Goal: Task Accomplishment & Management: Complete application form

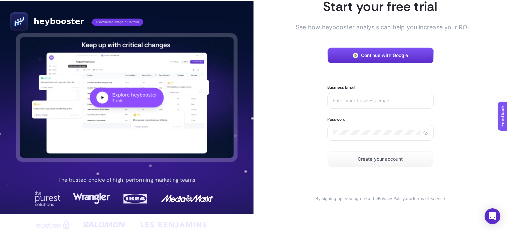
scroll to position [18, 0]
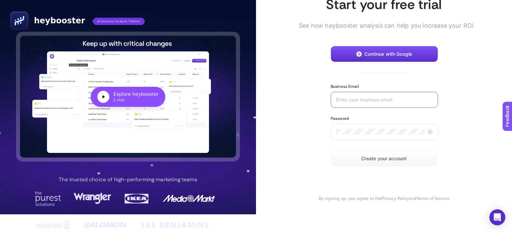
click at [354, 100] on input "Business Email" at bounding box center [384, 99] width 97 height 5
type input "[PERSON_NAME][EMAIL_ADDRESS][DOMAIN_NAME]"
click at [427, 133] on icon at bounding box center [429, 131] width 5 height 5
click at [349, 157] on button "Create your account" at bounding box center [383, 158] width 107 height 16
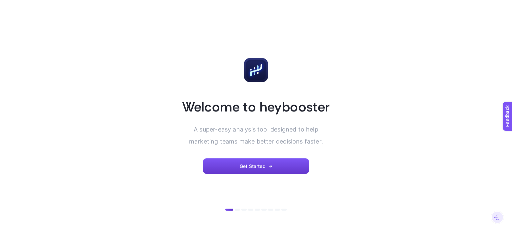
click at [242, 167] on span "Get Started" at bounding box center [253, 165] width 26 height 5
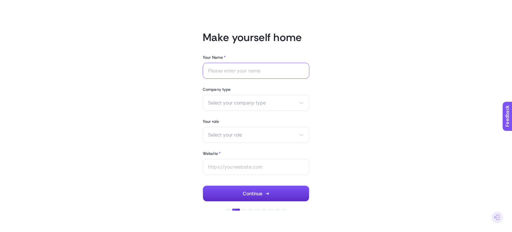
click at [227, 68] on input "Your Name *" at bounding box center [256, 70] width 96 height 5
type input "m"
type input "Mourya"
click at [242, 107] on div "Select your company type eCommerce Agency Other" at bounding box center [256, 103] width 107 height 16
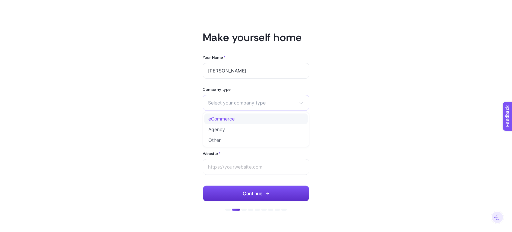
click at [243, 116] on li "eCommerce" at bounding box center [255, 118] width 103 height 11
click at [243, 134] on span "Select your role" at bounding box center [252, 134] width 88 height 5
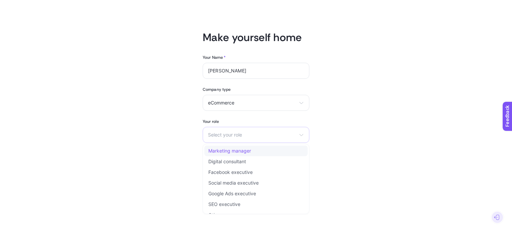
click at [243, 155] on li "Marketing manager" at bounding box center [255, 150] width 103 height 11
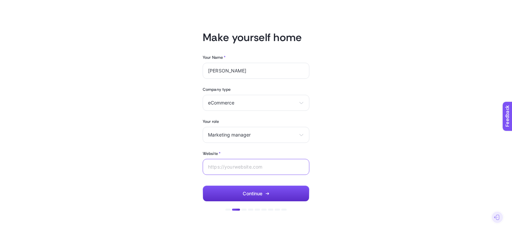
click at [240, 166] on input "Website *" at bounding box center [256, 166] width 96 height 5
paste input "https://aisharao.com/"
type input "https://aisharao.com/"
click at [256, 192] on span "Continue" at bounding box center [253, 193] width 20 height 5
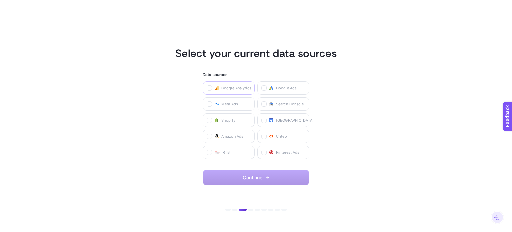
click at [223, 86] on span "Google Analytics" at bounding box center [236, 87] width 30 height 5
click at [0, 0] on Analytics "checkbox" at bounding box center [0, 0] width 0 height 0
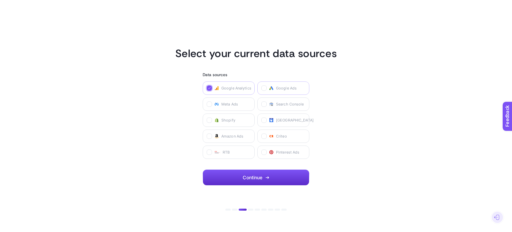
click at [275, 86] on label "Google Ads" at bounding box center [283, 87] width 52 height 13
click at [0, 0] on Ads "checkbox" at bounding box center [0, 0] width 0 height 0
click at [239, 104] on label "Meta Ads" at bounding box center [229, 103] width 52 height 13
click at [0, 0] on Ads "checkbox" at bounding box center [0, 0] width 0 height 0
click at [272, 104] on icon at bounding box center [270, 105] width 3 height 2
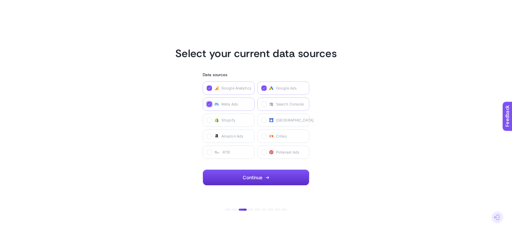
click at [0, 0] on Console "checkbox" at bounding box center [0, 0] width 0 height 0
click at [276, 121] on span "Merchant Center" at bounding box center [295, 119] width 38 height 5
click at [0, 0] on Center "checkbox" at bounding box center [0, 0] width 0 height 0
click at [241, 121] on label "Shopify" at bounding box center [229, 119] width 52 height 13
click at [0, 0] on input "checkbox" at bounding box center [0, 0] width 0 height 0
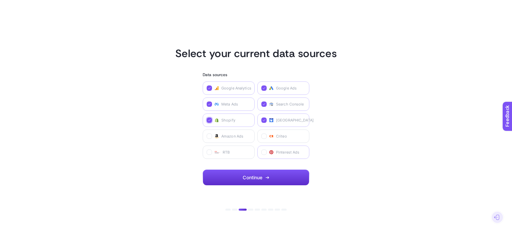
click at [273, 153] on label "Pinterest Ads" at bounding box center [283, 151] width 52 height 13
click at [0, 0] on Ads "checkbox" at bounding box center [0, 0] width 0 height 0
click at [275, 176] on button "Continue" at bounding box center [256, 177] width 107 height 16
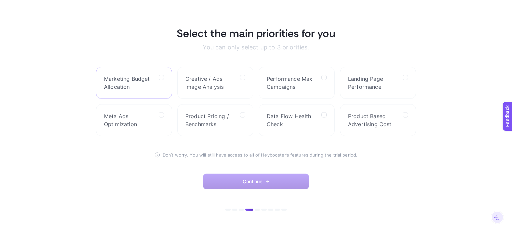
click at [137, 90] on span "Marketing Budget Allocation" at bounding box center [128, 83] width 49 height 16
click at [0, 0] on Allocation "checkbox" at bounding box center [0, 0] width 0 height 0
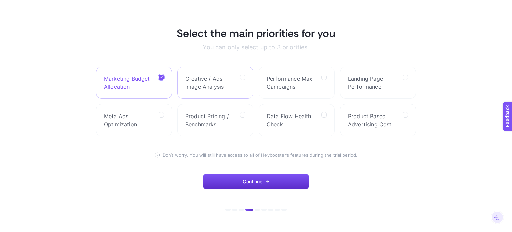
click at [231, 87] on span "Creative / Ads Image Analysis" at bounding box center [209, 83] width 49 height 16
click at [0, 0] on Analysis "checkbox" at bounding box center [0, 0] width 0 height 0
click at [294, 84] on span "Performance Max Campaigns" at bounding box center [291, 83] width 49 height 16
click at [0, 0] on Campaigns "checkbox" at bounding box center [0, 0] width 0 height 0
click at [364, 84] on span "Landing Page Performance" at bounding box center [372, 83] width 49 height 16
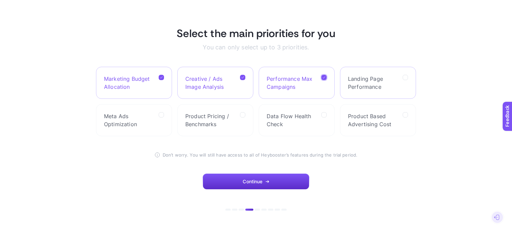
click at [0, 0] on Performance "checkbox" at bounding box center [0, 0] width 0 height 0
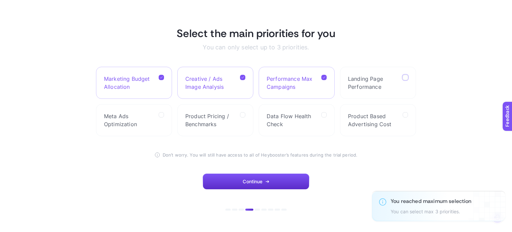
click at [312, 86] on span "Performance Max Campaigns" at bounding box center [291, 83] width 49 height 16
click at [0, 0] on Campaigns "checkbox" at bounding box center [0, 0] width 0 height 0
click at [214, 82] on span "Creative / Ads Image Analysis" at bounding box center [209, 83] width 49 height 16
click at [0, 0] on Analysis "checkbox" at bounding box center [0, 0] width 0 height 0
click at [142, 80] on span "Marketing Budget Allocation" at bounding box center [128, 83] width 49 height 16
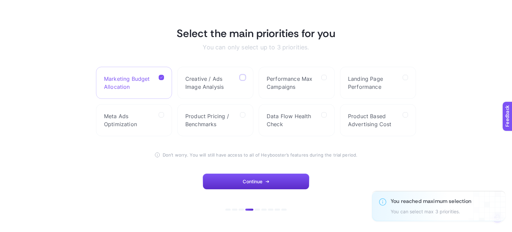
click at [0, 0] on Allocation "checkbox" at bounding box center [0, 0] width 0 height 0
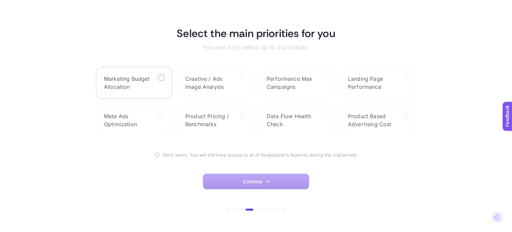
click at [106, 91] on label "Marketing Budget Allocation" at bounding box center [134, 83] width 76 height 32
click at [0, 0] on Allocation "checkbox" at bounding box center [0, 0] width 0 height 0
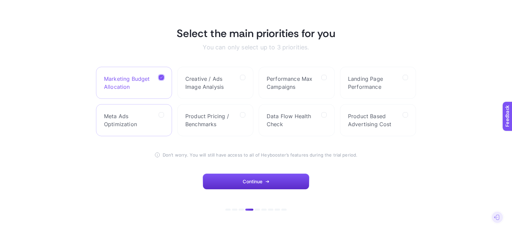
click at [129, 123] on span "Meta Ads Optimization" at bounding box center [128, 120] width 49 height 16
click at [0, 0] on Optimization "checkbox" at bounding box center [0, 0] width 0 height 0
click at [304, 120] on span "Data Flow Health Check" at bounding box center [291, 120] width 49 height 16
click at [0, 0] on Check "checkbox" at bounding box center [0, 0] width 0 height 0
click at [308, 65] on section "Select the main priorities for you You can only select up to 3 priorities. Mark…" at bounding box center [256, 116] width 320 height 179
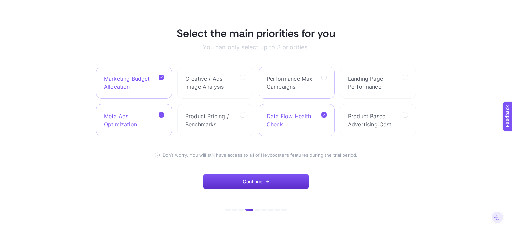
click at [302, 82] on span "Performance Max Campaigns" at bounding box center [291, 83] width 49 height 16
click at [0, 0] on Campaigns "checkbox" at bounding box center [0, 0] width 0 height 0
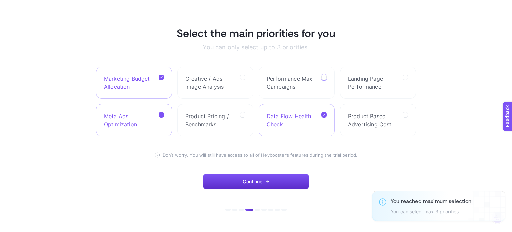
click at [305, 112] on span "Data Flow Health Check" at bounding box center [291, 120] width 49 height 16
click at [0, 0] on Check "checkbox" at bounding box center [0, 0] width 0 height 0
click at [306, 83] on span "Performance Max Campaigns" at bounding box center [291, 83] width 49 height 16
click at [0, 0] on Campaigns "checkbox" at bounding box center [0, 0] width 0 height 0
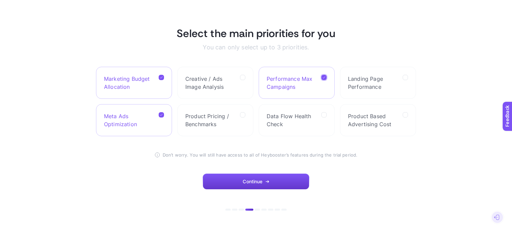
click at [244, 181] on span "Continue" at bounding box center [253, 181] width 20 height 5
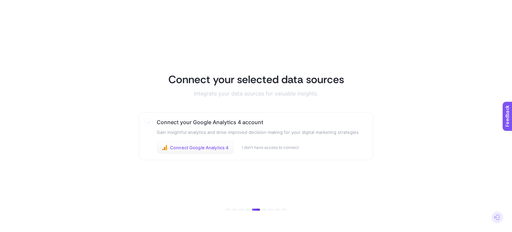
click at [209, 148] on span "Connect Google Analytics 4" at bounding box center [199, 147] width 59 height 5
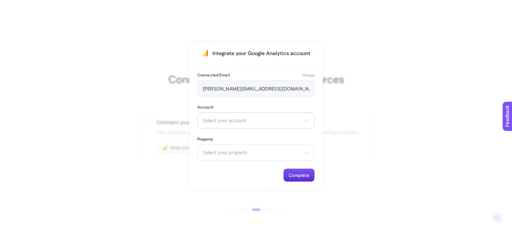
click at [262, 125] on div "Select your account [PERSON_NAME]" at bounding box center [255, 120] width 117 height 16
click at [236, 150] on li "[PERSON_NAME]" at bounding box center [256, 149] width 114 height 11
click at [236, 150] on span "Select your property" at bounding box center [252, 152] width 99 height 5
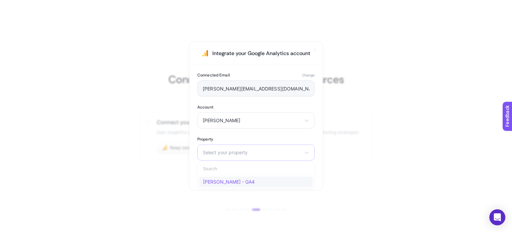
click at [229, 180] on span "[PERSON_NAME] - GA4" at bounding box center [229, 181] width 52 height 5
click at [297, 172] on span "Complete" at bounding box center [298, 174] width 21 height 5
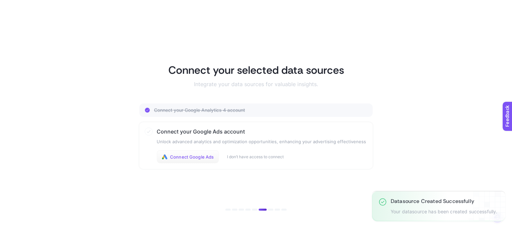
click at [207, 158] on span "Connect Google Ads" at bounding box center [192, 156] width 44 height 5
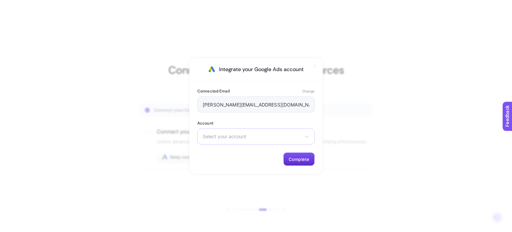
click at [251, 139] on div "Select your account [PERSON_NAME]" at bounding box center [255, 136] width 117 height 16
click at [234, 152] on li "[PERSON_NAME]" at bounding box center [256, 152] width 114 height 11
click at [288, 159] on span "Complete" at bounding box center [298, 158] width 21 height 5
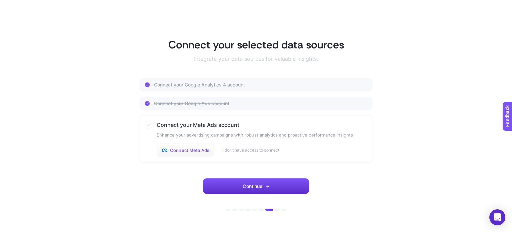
click at [187, 146] on button "Connect Meta Ads" at bounding box center [186, 149] width 58 height 13
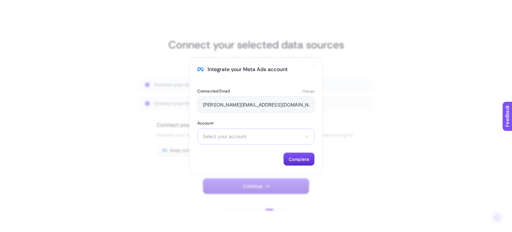
click at [242, 137] on span "Select your account" at bounding box center [252, 136] width 99 height 5
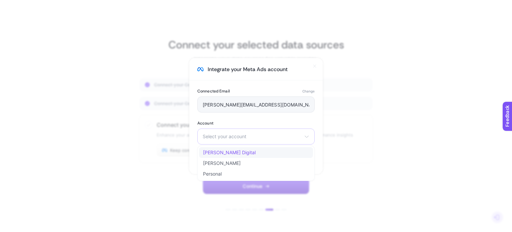
click at [226, 153] on span "[PERSON_NAME] Digital" at bounding box center [229, 152] width 53 height 5
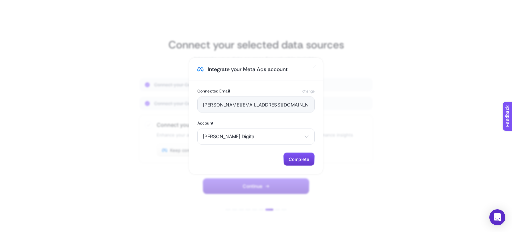
click at [293, 161] on span "Complete" at bounding box center [298, 158] width 21 height 5
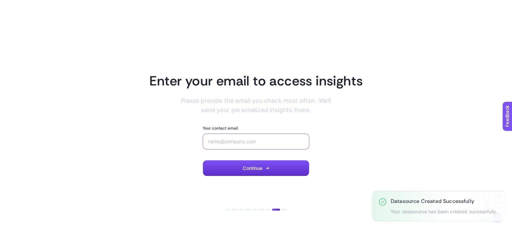
click at [251, 144] on input "Your contact email" at bounding box center [256, 141] width 96 height 5
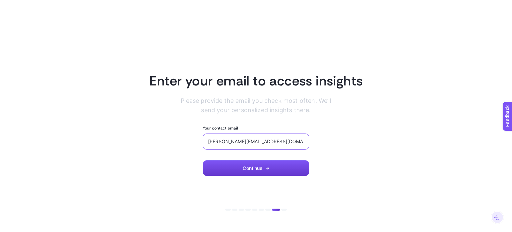
type input "[PERSON_NAME][EMAIL_ADDRESS][DOMAIN_NAME]"
click at [254, 168] on span "Continue" at bounding box center [253, 167] width 20 height 5
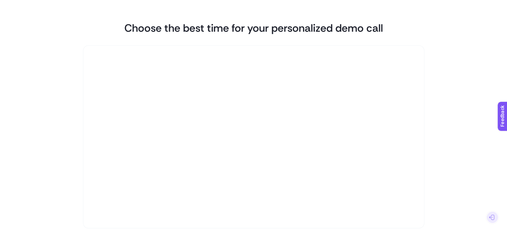
scroll to position [76, 0]
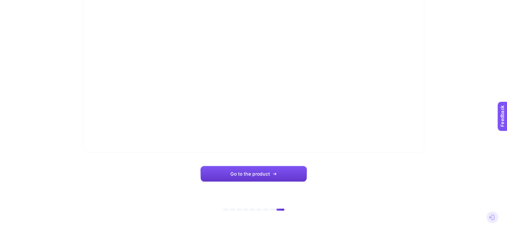
click at [225, 172] on button "Go to the product" at bounding box center [253, 174] width 107 height 16
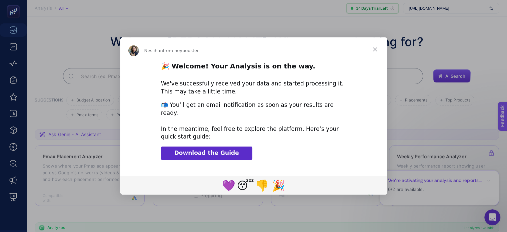
click at [194, 149] on span "Download the Guide" at bounding box center [206, 152] width 65 height 7
click at [375, 53] on span "Close" at bounding box center [375, 49] width 24 height 24
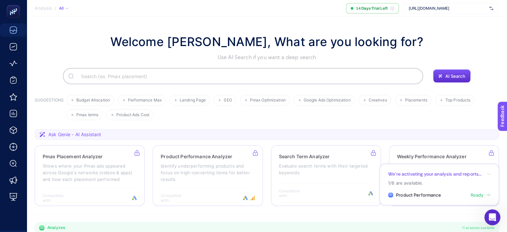
click at [480, 197] on span "Ready" at bounding box center [476, 195] width 13 height 7
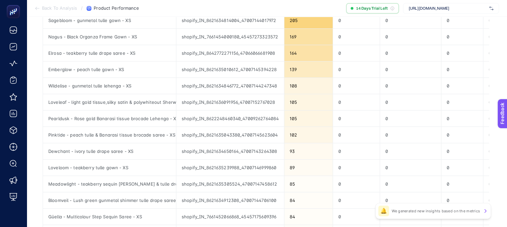
scroll to position [312, 0]
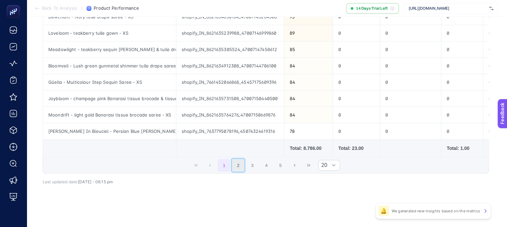
click at [235, 165] on button "2" at bounding box center [238, 165] width 13 height 13
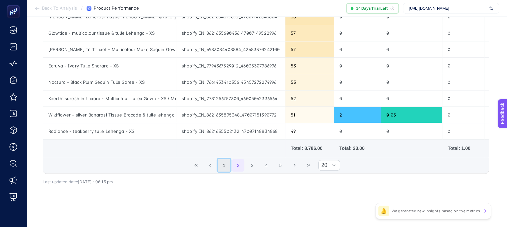
click at [221, 168] on button "1" at bounding box center [224, 165] width 13 height 13
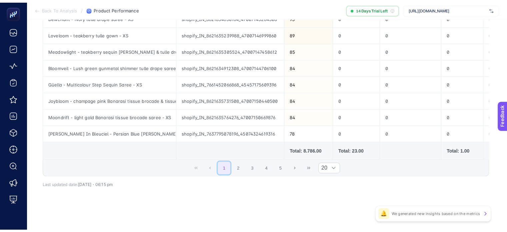
scroll to position [0, 0]
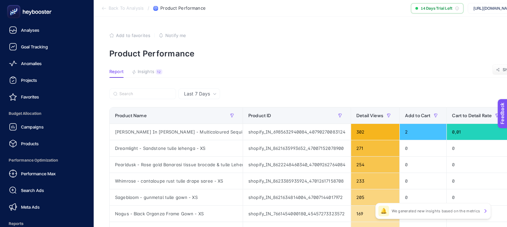
click at [18, 9] on rect at bounding box center [13, 11] width 11 height 11
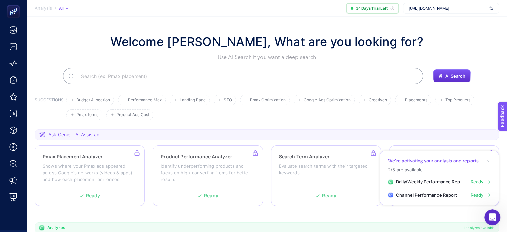
click at [480, 180] on span "Ready" at bounding box center [476, 181] width 13 height 7
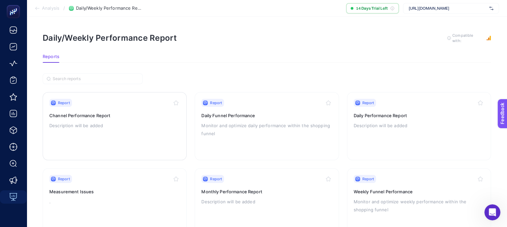
click at [105, 124] on p "Description will be added" at bounding box center [114, 125] width 131 height 8
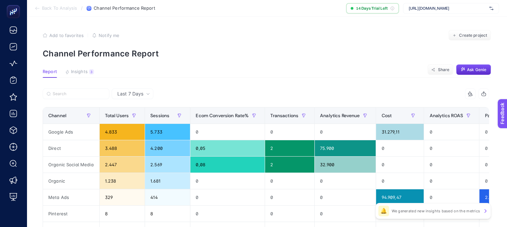
click at [77, 70] on span "Insights" at bounding box center [79, 71] width 17 height 5
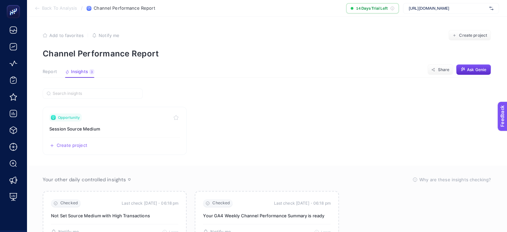
click at [54, 73] on span "Report" at bounding box center [50, 71] width 14 height 5
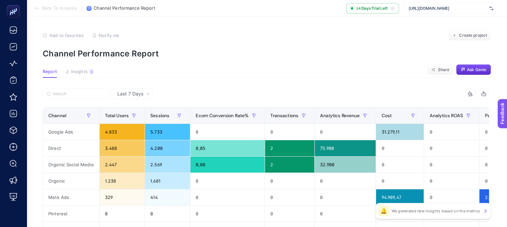
click at [54, 73] on span "Report" at bounding box center [50, 71] width 14 height 5
click at [479, 213] on div "🔔 We generated new insights based on the metrics" at bounding box center [433, 211] width 116 height 16
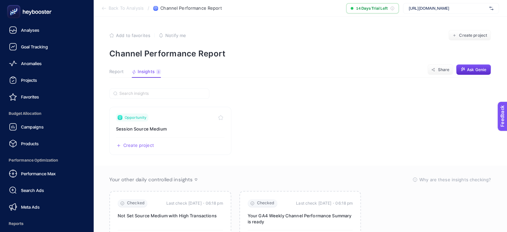
click at [14, 14] on rect at bounding box center [13, 11] width 11 height 11
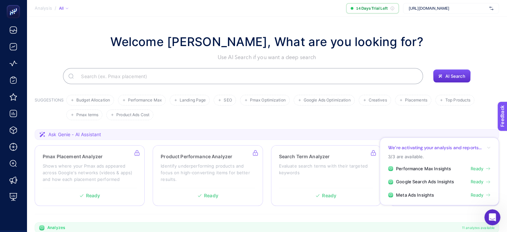
click at [488, 148] on icon "button" at bounding box center [488, 147] width 4 height 4
click at [485, 194] on icon at bounding box center [487, 194] width 5 height 5
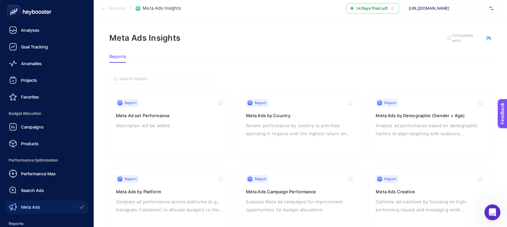
click at [15, 14] on rect at bounding box center [13, 11] width 11 height 11
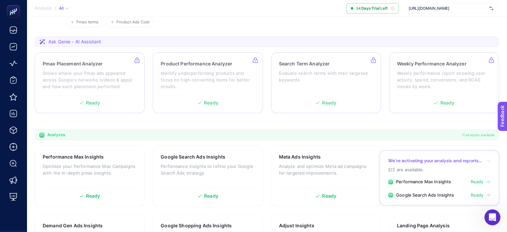
scroll to position [61, 0]
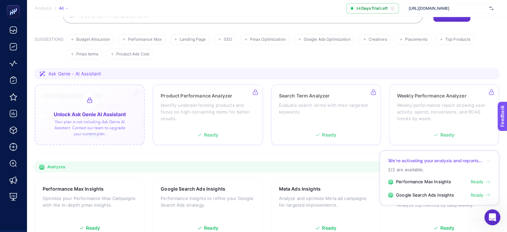
click at [115, 106] on div at bounding box center [90, 114] width 110 height 61
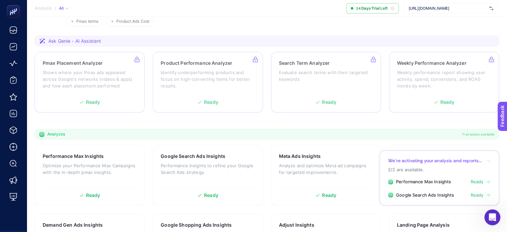
scroll to position [114, 0]
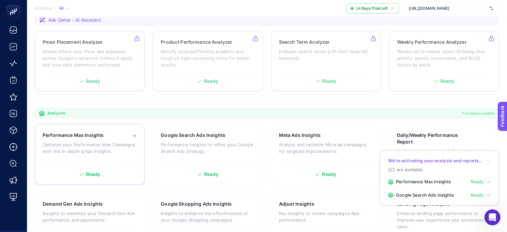
click at [90, 152] on p "Optimize your Performance Max Campaigns with the in-depth pmax insights." at bounding box center [90, 147] width 94 height 13
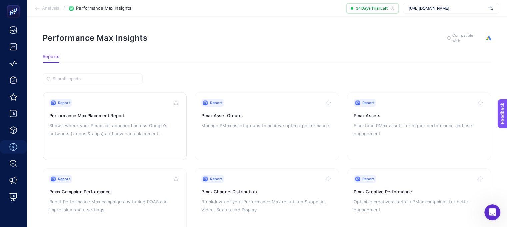
click at [89, 118] on div "Report Performance Max Placement Report Shows where your Pmax ads appeared acro…" at bounding box center [114, 126] width 131 height 55
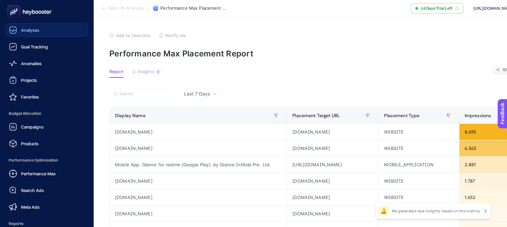
click at [32, 30] on span "Analyses" at bounding box center [30, 29] width 18 height 5
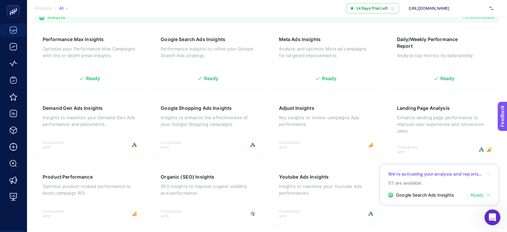
scroll to position [212, 0]
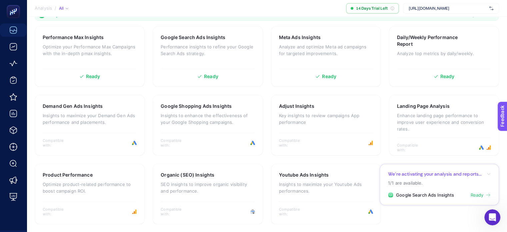
click at [488, 171] on div "We’re activating your analysis and reports..." at bounding box center [439, 174] width 103 height 6
click at [222, 177] on div "Organic (SEO) Insights" at bounding box center [208, 174] width 94 height 7
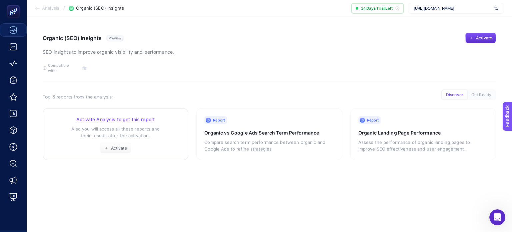
click at [119, 118] on div "Activate Analysis to get this report Also you will access all these reports and…" at bounding box center [116, 134] width 130 height 37
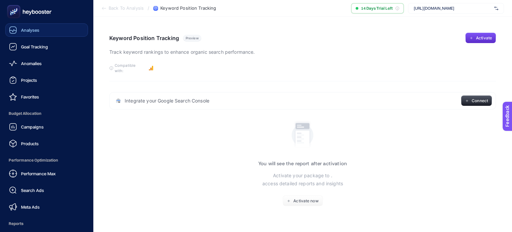
click at [21, 13] on icon at bounding box center [29, 11] width 48 height 13
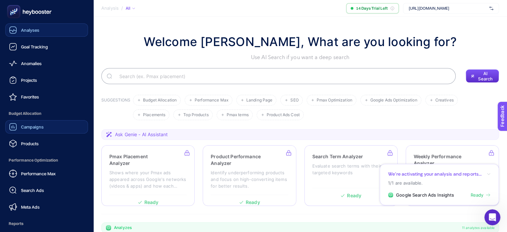
click at [53, 130] on link "Campaigns" at bounding box center [46, 126] width 83 height 13
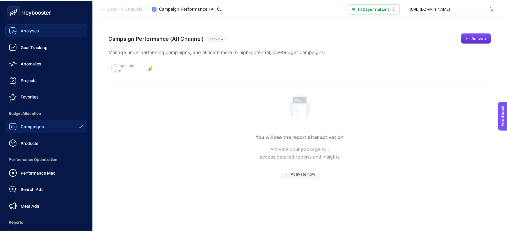
scroll to position [75, 0]
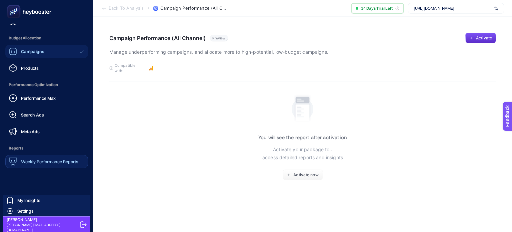
click at [40, 167] on link "Weekly Performance Reports" at bounding box center [46, 161] width 83 height 13
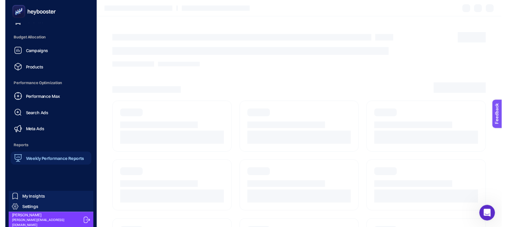
scroll to position [35, 0]
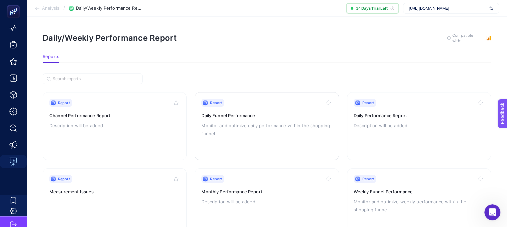
click at [220, 136] on p "Monitor and optimize daily performance within the shopping funnel" at bounding box center [266, 129] width 131 height 16
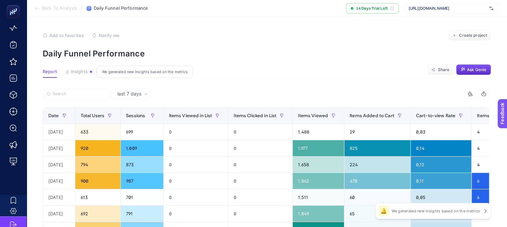
click at [88, 70] on button "Insights We generated new insights based on the metrics" at bounding box center [79, 73] width 28 height 9
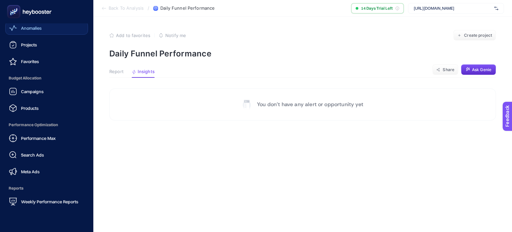
click at [38, 32] on link "Anomalies" at bounding box center [46, 27] width 83 height 13
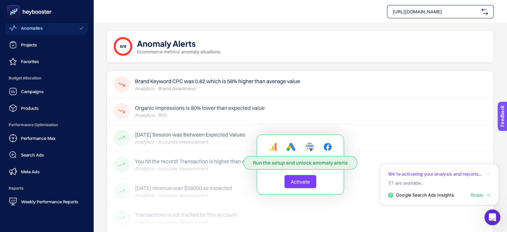
click at [33, 12] on icon at bounding box center [29, 11] width 48 height 13
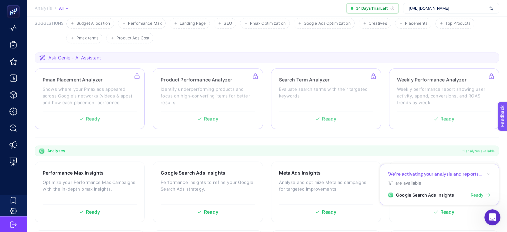
scroll to position [76, 0]
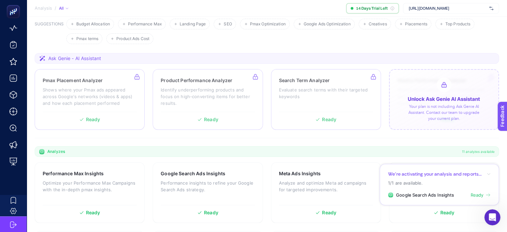
click at [428, 103] on div at bounding box center [444, 99] width 110 height 61
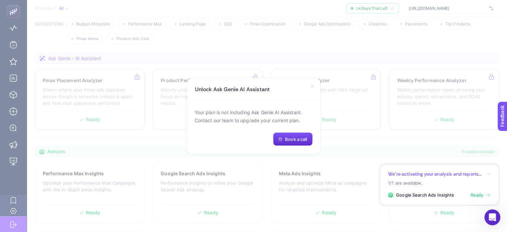
click at [312, 87] on icon at bounding box center [311, 85] width 5 height 5
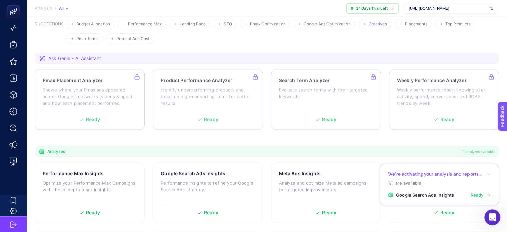
click at [384, 19] on li "Creatives" at bounding box center [374, 24] width 32 height 11
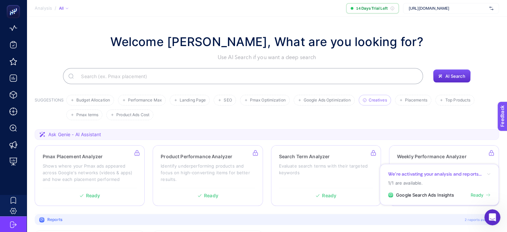
scroll to position [67, 0]
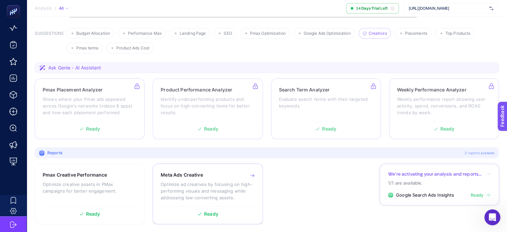
click at [205, 182] on p "Optimize ad creatives by focusing on high-performing visuals and messaging whil…" at bounding box center [208, 191] width 94 height 20
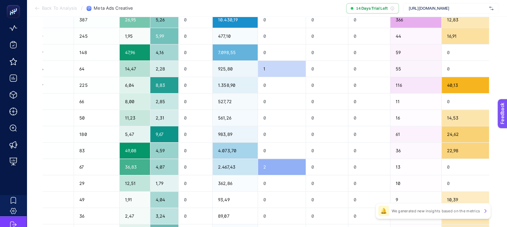
scroll to position [0, 671]
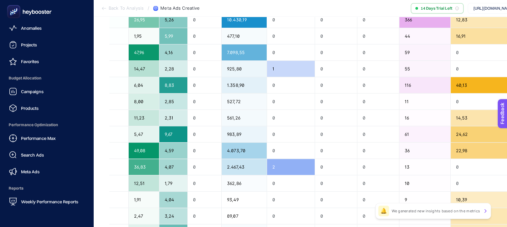
click at [33, 13] on icon at bounding box center [29, 11] width 48 height 13
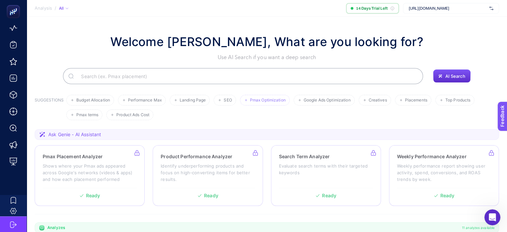
click at [254, 102] on li "Pmax Optimization" at bounding box center [265, 100] width 50 height 11
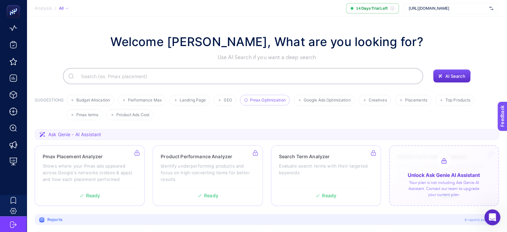
scroll to position [135, 0]
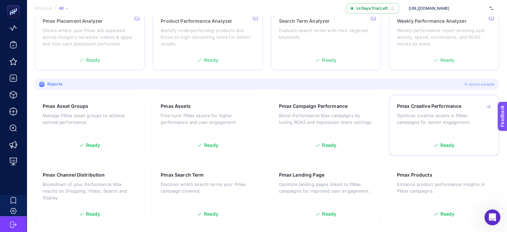
click at [427, 126] on div "Pmax Creative Performance Optimize creative assets in PMax campaigns for better…" at bounding box center [444, 118] width 94 height 31
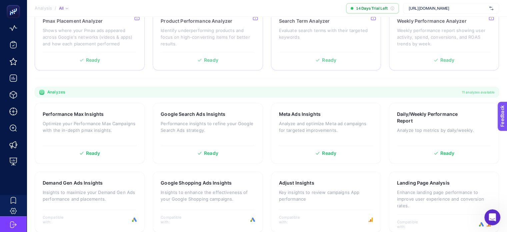
scroll to position [68, 0]
